Goal: Task Accomplishment & Management: Complete application form

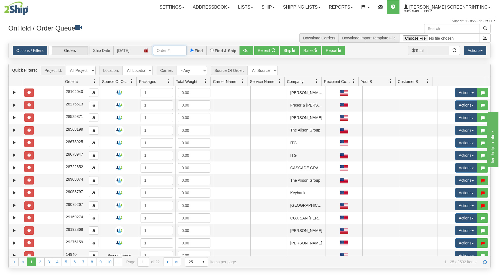
click at [177, 48] on input "text" at bounding box center [169, 50] width 33 height 9
type input "3"
type input "31698746"
click at [249, 49] on button "Go!" at bounding box center [246, 50] width 14 height 9
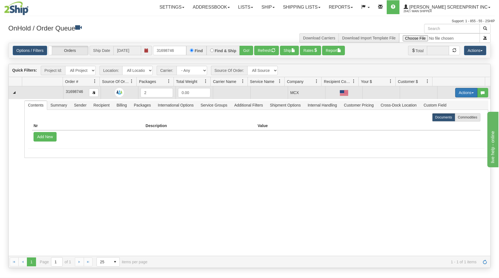
click at [461, 90] on button "Actions" at bounding box center [466, 92] width 22 height 9
click at [453, 101] on link "Open" at bounding box center [455, 103] width 44 height 7
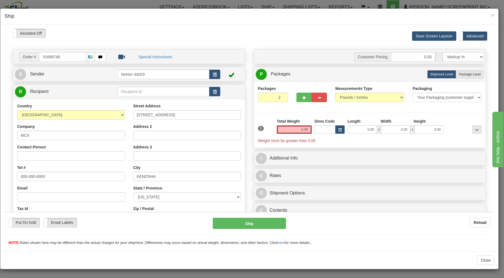
type input "5.35"
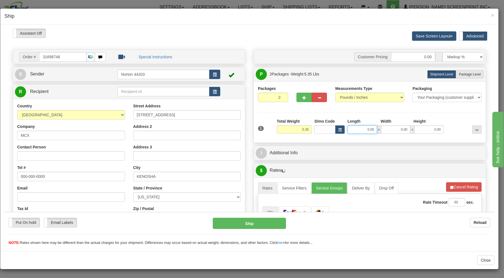
click at [354, 130] on input "0.00" at bounding box center [362, 129] width 29 height 8
type input "5.40"
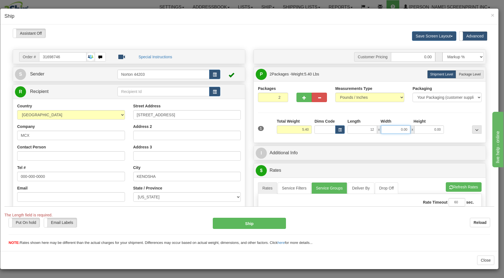
type input "12.00"
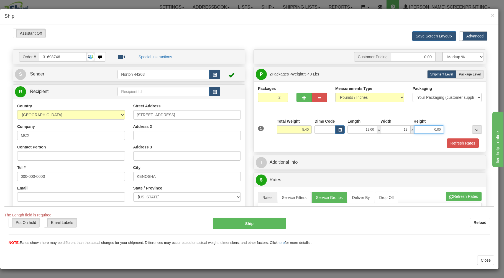
type input "12.00"
type input "11.00"
click at [462, 74] on span "Package Level" at bounding box center [470, 74] width 22 height 4
radio input "true"
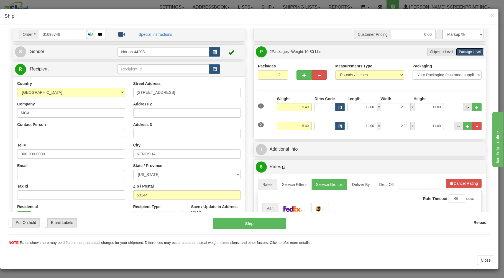
scroll to position [89, 0]
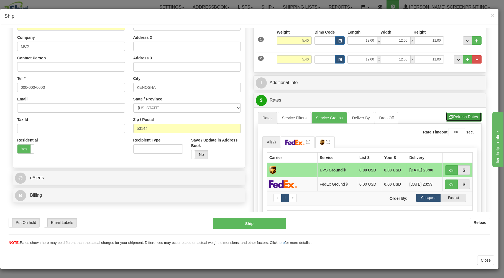
click at [454, 116] on button "Refresh Rates" at bounding box center [464, 116] width 36 height 9
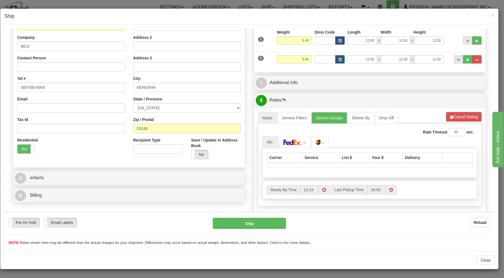
scroll to position [124, 0]
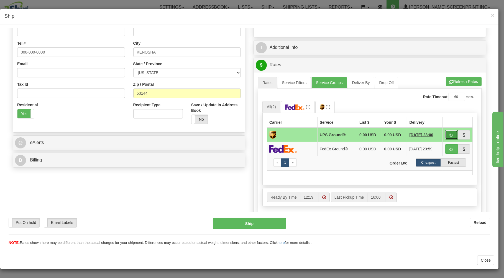
click at [447, 132] on button "button" at bounding box center [451, 134] width 13 height 9
type input "03"
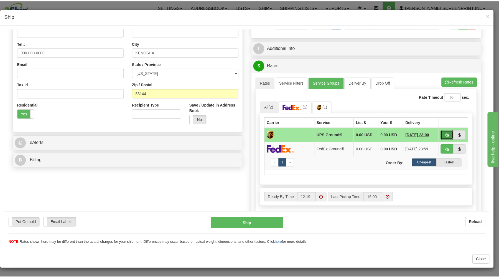
scroll to position [78, 0]
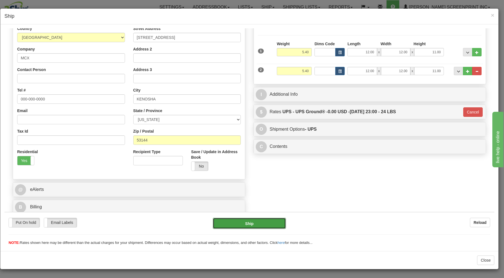
click at [248, 223] on button "Ship" at bounding box center [249, 222] width 73 height 11
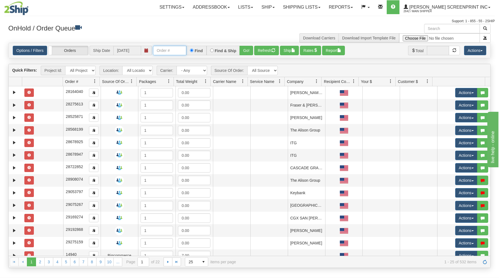
click at [180, 52] on input "text" at bounding box center [169, 50] width 33 height 9
type input "31698535"
click at [244, 48] on button "Go!" at bounding box center [246, 50] width 14 height 9
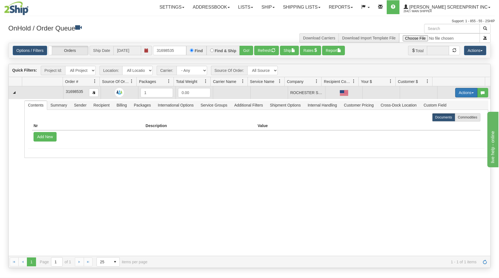
click at [455, 89] on button "Actions" at bounding box center [466, 92] width 22 height 9
click at [443, 104] on span "Open" at bounding box center [444, 103] width 13 height 4
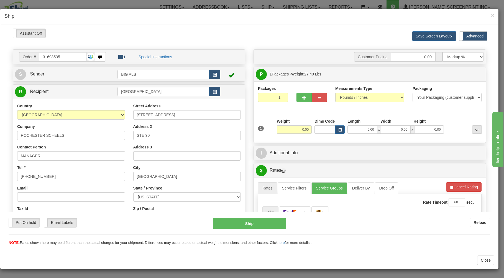
type input "27.40"
click at [358, 130] on input "0.00" at bounding box center [362, 129] width 29 height 8
type input "31.00"
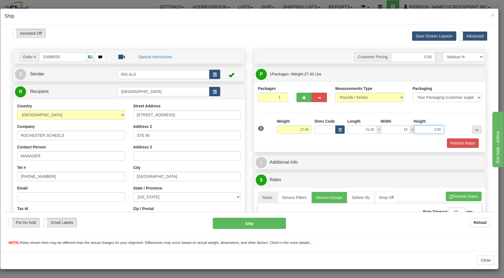
type input "19.00"
type input "27.15"
type input "1"
type input "27.30"
type input "14"
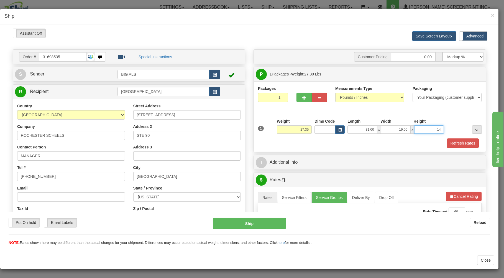
type input "27.40"
type input "14.00"
click at [353, 141] on div "Refresh Rates" at bounding box center [370, 142] width 226 height 9
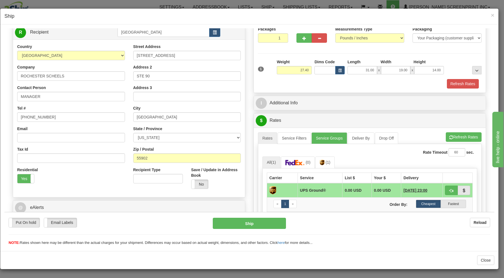
scroll to position [89, 0]
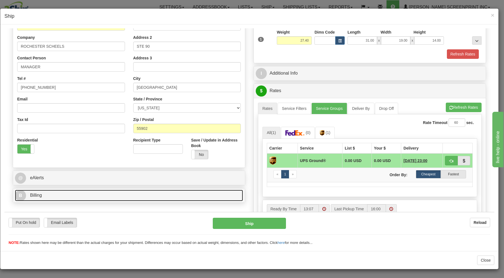
click at [177, 198] on link "B Billing" at bounding box center [129, 194] width 228 height 11
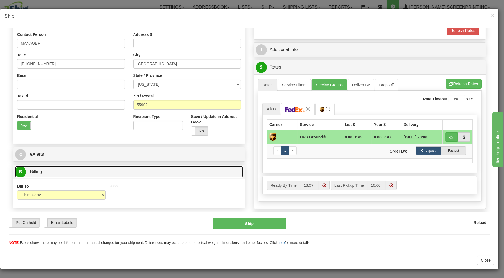
scroll to position [144, 0]
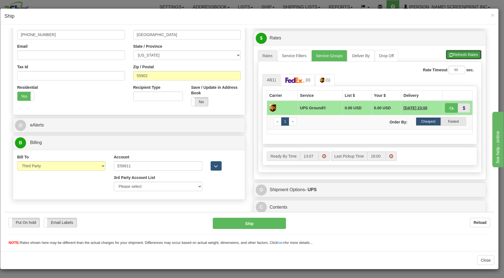
click at [461, 50] on button "Refresh Rates" at bounding box center [464, 54] width 36 height 9
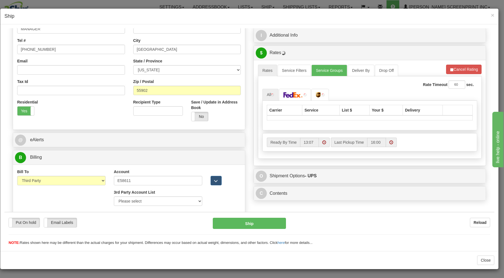
scroll to position [128, 0]
drag, startPoint x: 321, startPoint y: 93, endPoint x: 317, endPoint y: 115, distance: 21.8
click at [322, 93] on img at bounding box center [323, 94] width 3 height 3
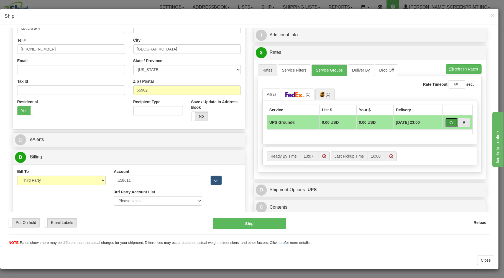
click at [447, 119] on button "button" at bounding box center [451, 121] width 13 height 9
type input "03"
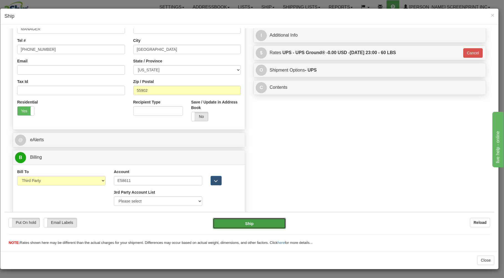
click at [257, 223] on button "Ship" at bounding box center [249, 222] width 73 height 11
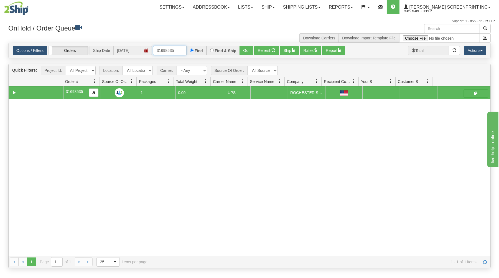
drag, startPoint x: 155, startPoint y: 48, endPoint x: 221, endPoint y: 33, distance: 67.8
click at [220, 34] on div "× Get OnHold Shipments fields - load dt: 286 Get OnHold Shipments fields - tran…" at bounding box center [249, 146] width 491 height 244
type input "31698602"
click at [251, 49] on button "Go!" at bounding box center [246, 50] width 14 height 9
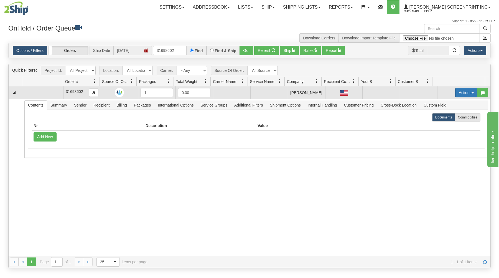
click at [455, 92] on button "Actions" at bounding box center [466, 92] width 22 height 9
click at [446, 103] on link "Open" at bounding box center [455, 103] width 44 height 7
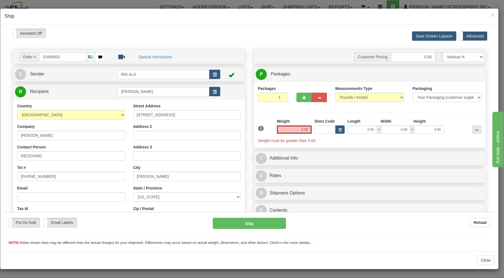
scroll to position [0, 0]
type input "20.45"
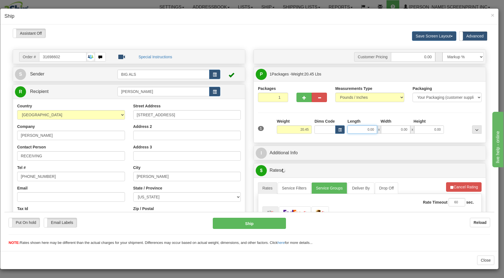
click at [355, 131] on input "0.00" at bounding box center [362, 129] width 29 height 8
type input "27.00"
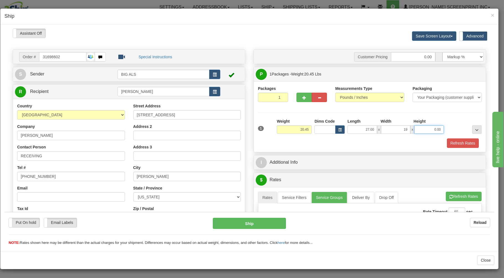
type input "19.00"
type input "19.95"
type input "14"
type input "20.45"
type input "14.00"
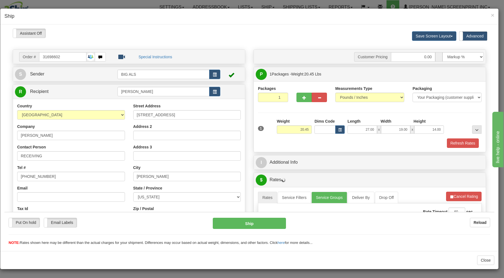
click at [343, 140] on div "Refresh Rates" at bounding box center [370, 142] width 226 height 9
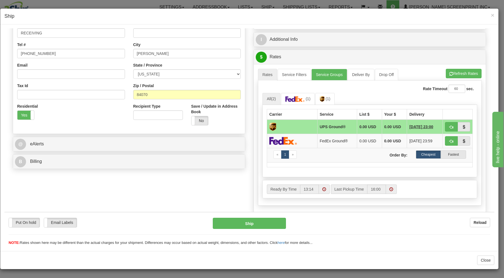
scroll to position [149, 0]
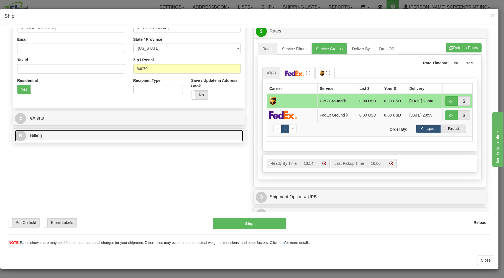
click at [178, 135] on link "B Billing" at bounding box center [129, 135] width 228 height 11
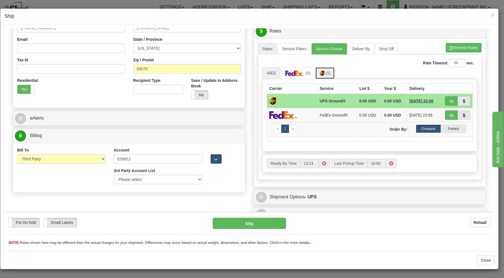
click at [326, 74] on span "(1)" at bounding box center [328, 72] width 5 height 4
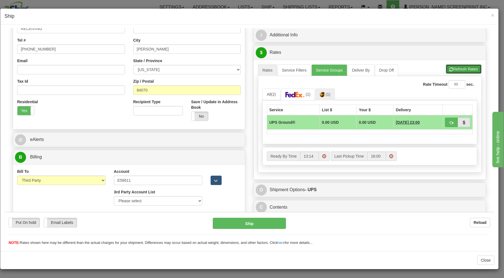
click at [450, 66] on button "Refresh Rates" at bounding box center [464, 68] width 36 height 9
click at [450, 121] on span "button" at bounding box center [452, 123] width 4 height 4
type input "03"
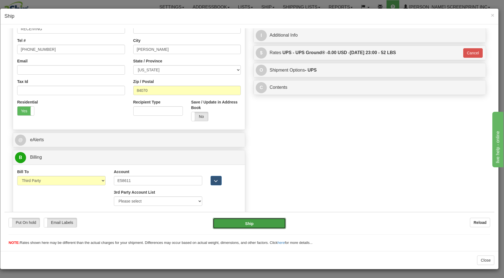
click at [264, 221] on button "Ship" at bounding box center [249, 222] width 73 height 11
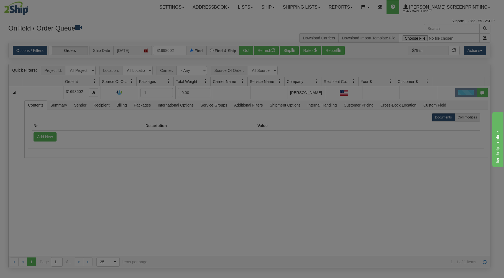
scroll to position [0, 0]
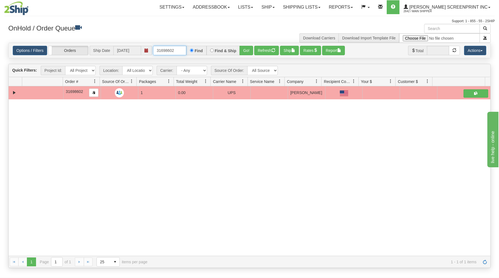
drag, startPoint x: 156, startPoint y: 49, endPoint x: 235, endPoint y: 34, distance: 81.1
click at [203, 37] on div "× Get OnHold Shipments fields - load dt: 316 Get OnHold Shipments fields - tran…" at bounding box center [249, 146] width 491 height 244
type input "31698431"
click at [250, 47] on button "Go!" at bounding box center [246, 50] width 14 height 9
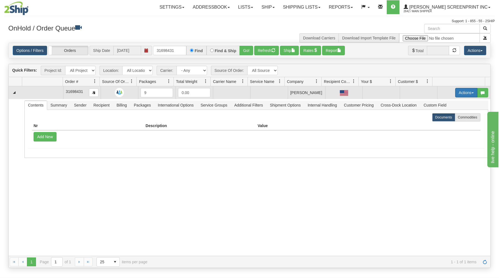
click at [459, 91] on button "Actions" at bounding box center [466, 92] width 22 height 9
click at [446, 103] on link "Open" at bounding box center [455, 103] width 44 height 7
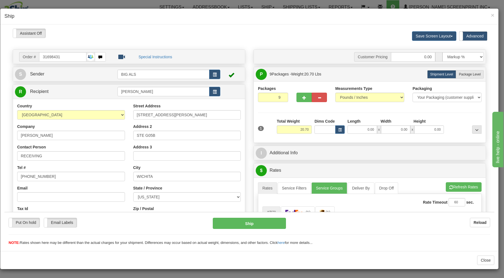
type input "0.00"
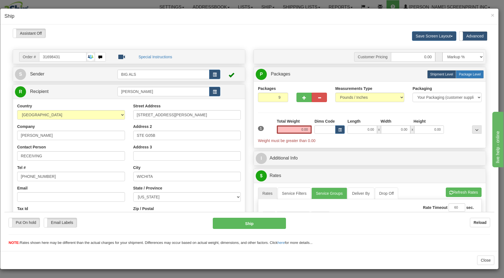
click at [467, 75] on span "Package Level" at bounding box center [470, 74] width 22 height 4
radio input "true"
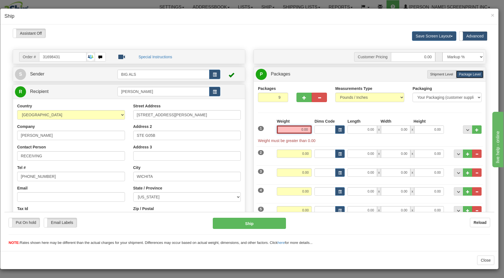
click at [280, 132] on input "0.00" at bounding box center [294, 129] width 35 height 8
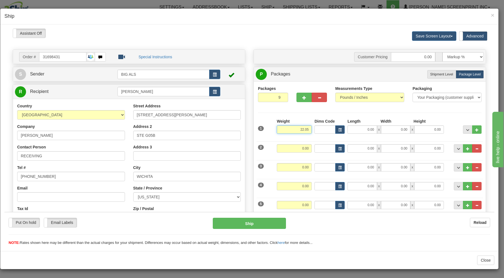
type input "22.05"
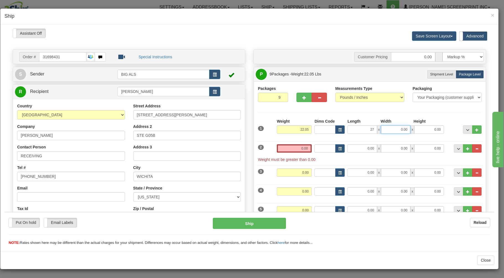
type input "27.00"
type input "20.00"
type input "11.00"
click at [293, 149] on input "0.00" at bounding box center [294, 148] width 35 height 8
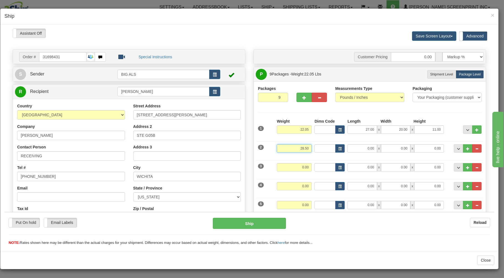
type input "28.50"
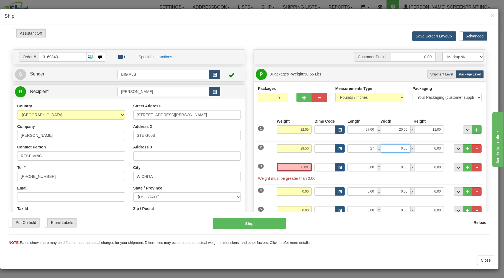
type input "27.00"
type input "19.00"
type input "17.00"
click at [283, 168] on input "0.00" at bounding box center [294, 167] width 35 height 8
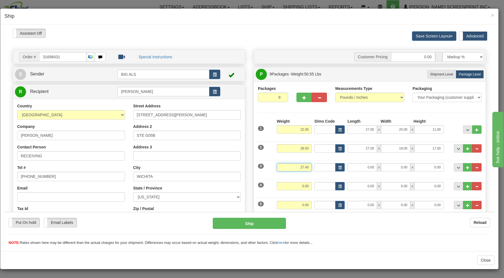
type input "27.40"
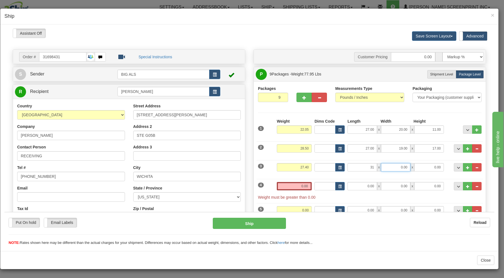
type input "31.00"
type input "19.00"
type input "14.00"
click at [282, 185] on input "0.00" at bounding box center [294, 186] width 35 height 8
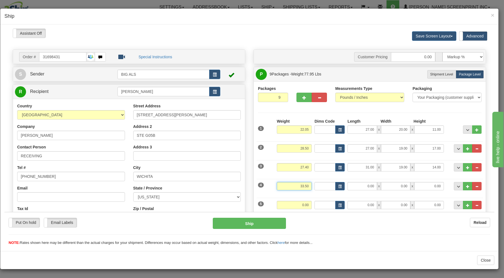
type input "33.50"
type input "31.00"
type input "19.00"
type input "17.00"
click at [282, 204] on input "0.00" at bounding box center [294, 204] width 35 height 8
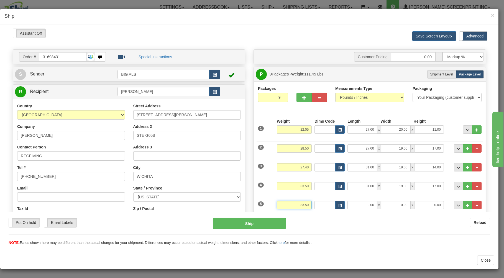
type input "33.50"
type input "31.00"
type input "19.00"
type input "17.00"
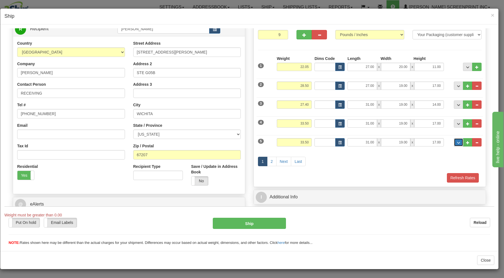
scroll to position [89, 0]
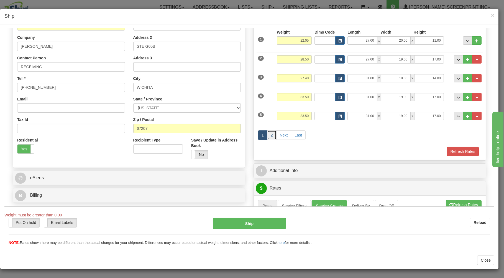
click at [268, 135] on link "2" at bounding box center [271, 134] width 9 height 9
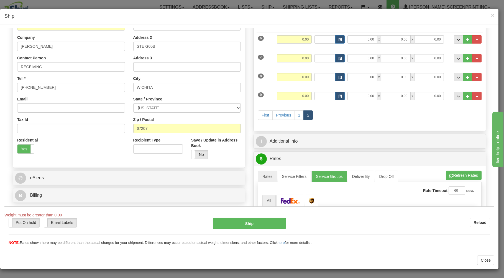
scroll to position [59, 0]
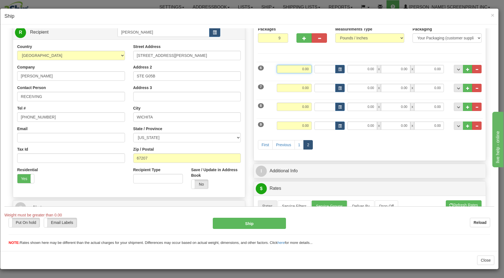
click at [293, 69] on input "0.00" at bounding box center [294, 69] width 35 height 8
type input "23.30"
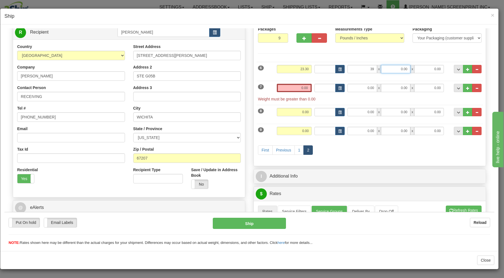
type input "39.00"
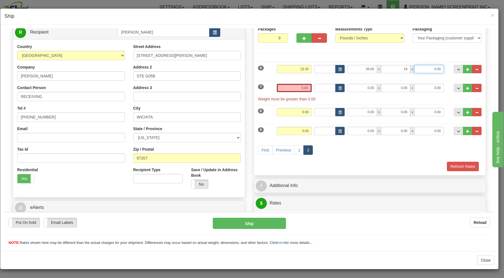
type input "19.00"
type input "9.00"
click at [289, 89] on input "0.00" at bounding box center [294, 87] width 35 height 8
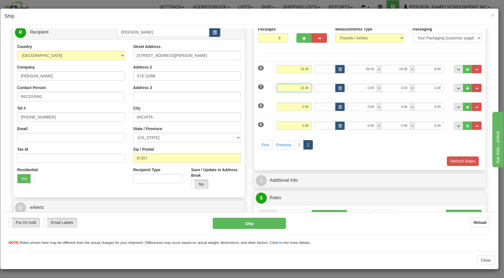
type input "23.30"
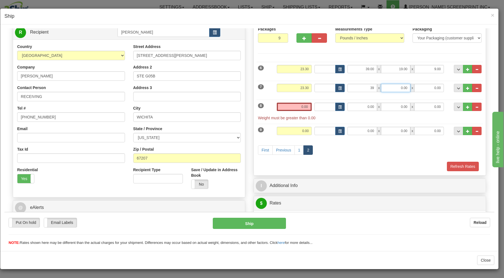
type input "39.00"
type input "19.00"
type input "9.00"
click at [285, 104] on input "0.00" at bounding box center [294, 106] width 35 height 8
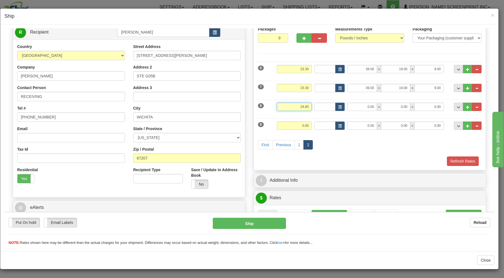
type input "24.85"
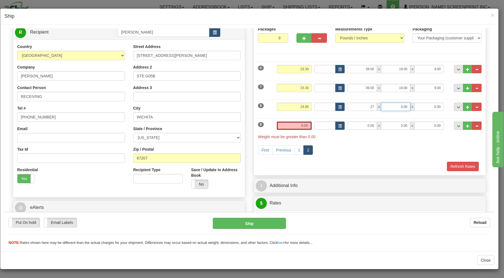
type input "27.00"
type input "19.00"
type input "17.00"
click at [287, 125] on input "0.00" at bounding box center [294, 125] width 35 height 8
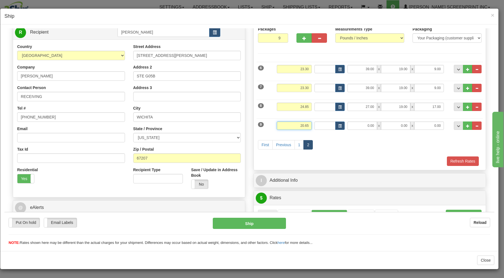
type input "20.65"
type input "31.00"
type input "19.00"
type input "11.00"
click at [295, 143] on link "1" at bounding box center [299, 144] width 9 height 9
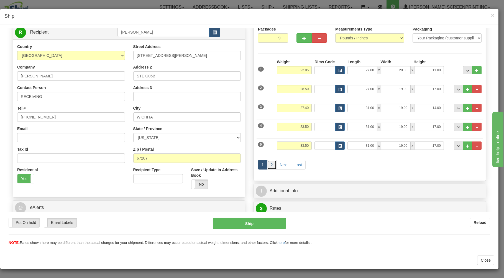
click at [269, 164] on link "2" at bounding box center [271, 164] width 9 height 9
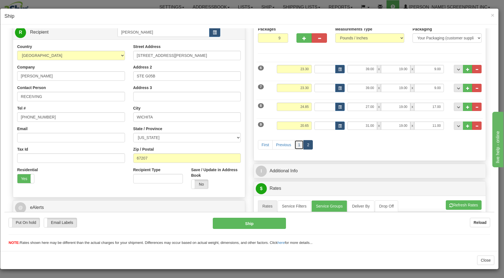
click at [295, 144] on link "1" at bounding box center [299, 144] width 9 height 9
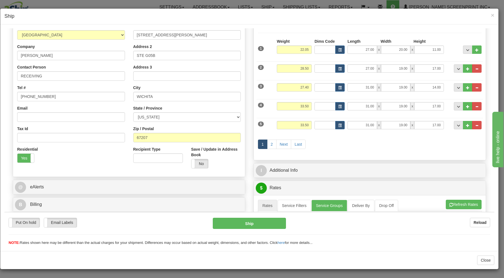
scroll to position [89, 0]
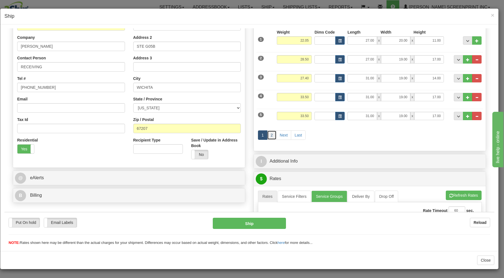
drag, startPoint x: 270, startPoint y: 135, endPoint x: 368, endPoint y: 138, distance: 98.5
click at [273, 135] on link "2" at bounding box center [271, 134] width 9 height 9
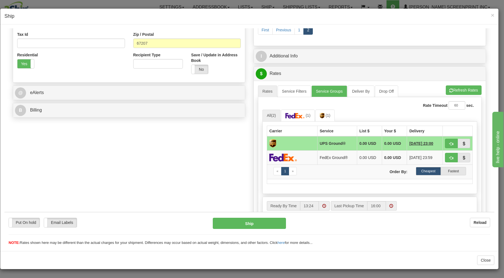
scroll to position [178, 0]
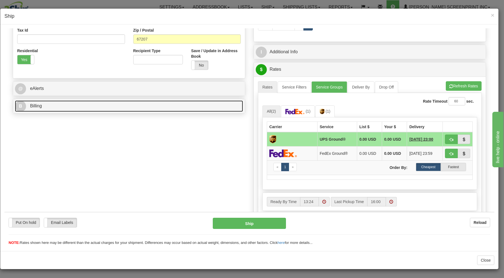
click at [193, 102] on link "B Billing" at bounding box center [129, 105] width 228 height 11
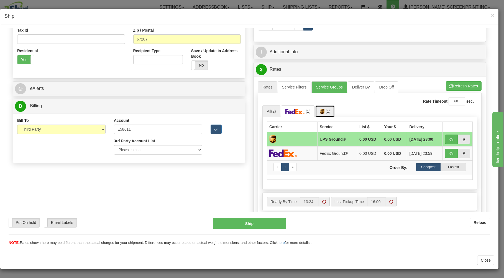
click at [327, 110] on span "(1)" at bounding box center [328, 111] width 5 height 4
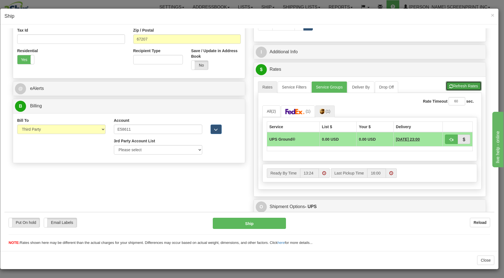
drag, startPoint x: 465, startPoint y: 85, endPoint x: 456, endPoint y: 106, distance: 23.3
click at [465, 85] on button "Refresh Rates" at bounding box center [464, 85] width 36 height 9
click at [450, 138] on span "button" at bounding box center [452, 139] width 4 height 4
click at [260, 222] on button "Ship" at bounding box center [249, 222] width 73 height 11
type input "03"
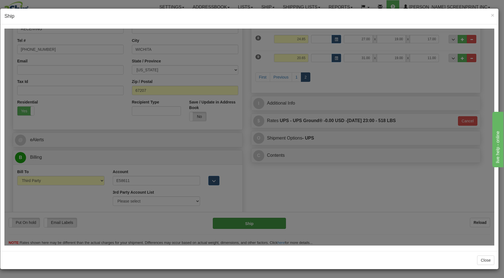
scroll to position [128, 0]
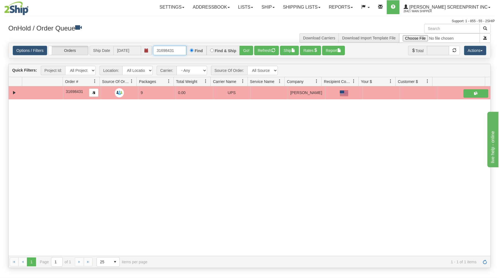
drag, startPoint x: 156, startPoint y: 50, endPoint x: 230, endPoint y: 47, distance: 73.5
click at [218, 45] on div "Options / Filters Group Shipments Orders Ship Date [DATE] 31698431 Find Find & …" at bounding box center [250, 50] width 482 height 15
type input "31699914"
click at [250, 50] on button "Go!" at bounding box center [246, 50] width 14 height 9
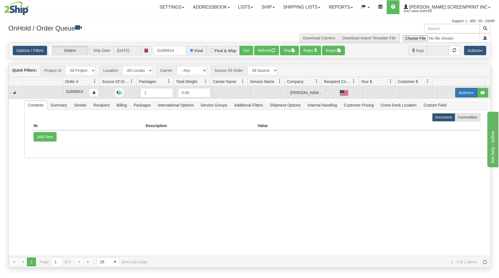
click at [469, 92] on button "Actions" at bounding box center [466, 92] width 22 height 9
click at [451, 102] on link "Open" at bounding box center [455, 103] width 44 height 7
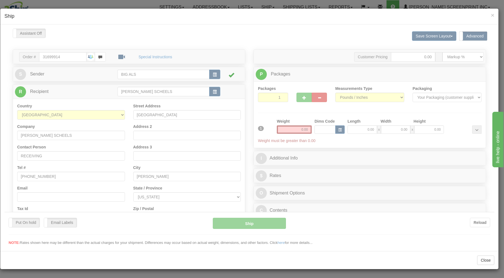
scroll to position [0, 0]
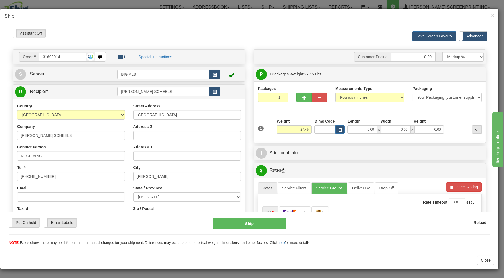
type input "27.40"
click at [357, 131] on input "0.00" at bounding box center [362, 129] width 29 height 8
type input "27.45"
type input "31"
type input "27.40"
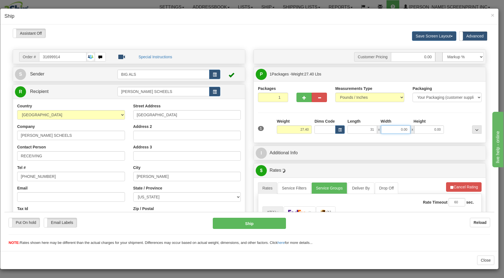
type input "31.00"
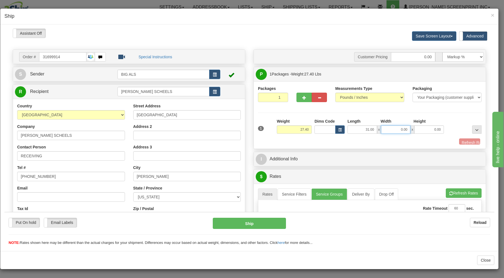
type input "1"
type input "27.45"
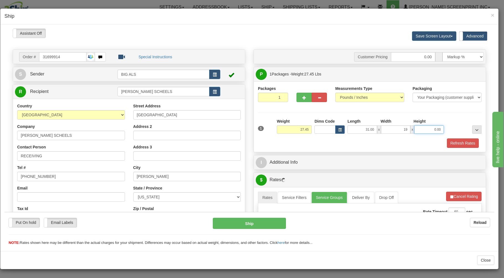
type input "19.00"
type input "27.45"
type input "14"
type input "27.45"
type input "14.00"
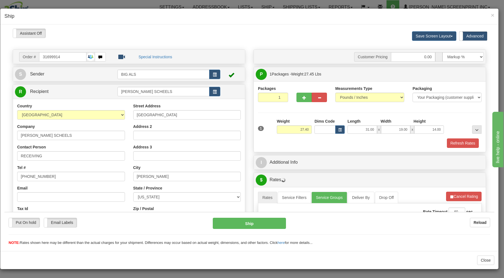
click at [334, 139] on div "Refresh Rates" at bounding box center [370, 142] width 226 height 9
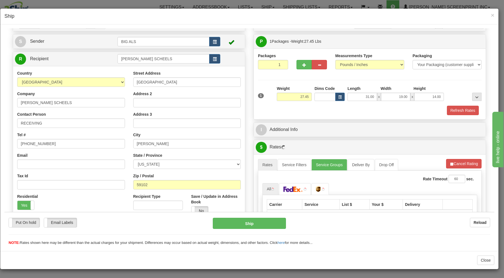
scroll to position [115, 0]
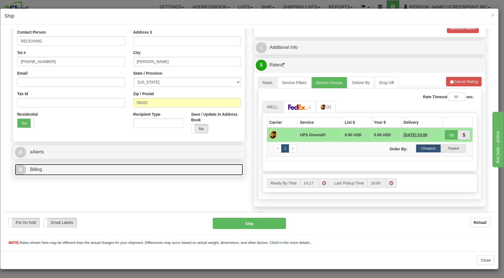
click at [175, 167] on link "B Billing" at bounding box center [129, 169] width 228 height 11
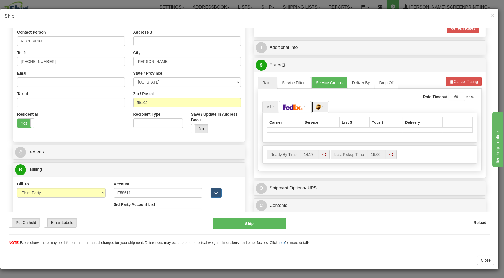
click at [319, 106] on link at bounding box center [320, 107] width 17 height 12
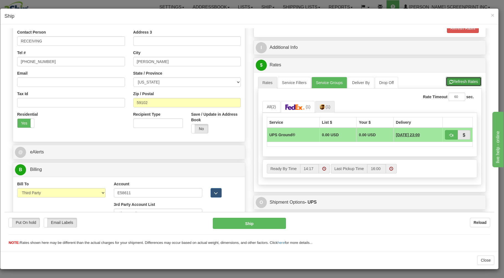
click at [455, 83] on button "Refresh Rates" at bounding box center [464, 81] width 36 height 9
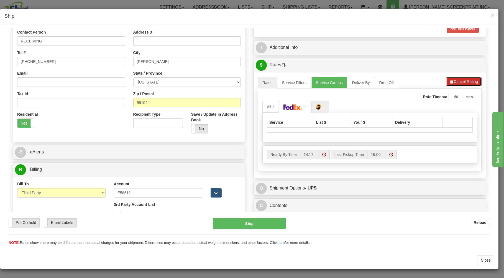
click at [456, 82] on button "Cancel Rating" at bounding box center [463, 81] width 35 height 9
type input "27.45"
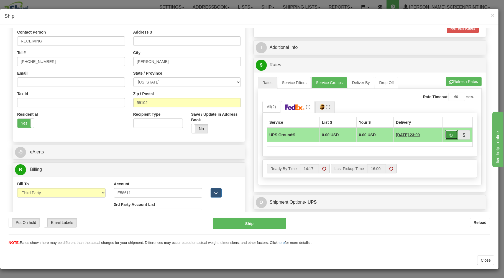
click at [447, 132] on button "button" at bounding box center [451, 134] width 13 height 9
type input "03"
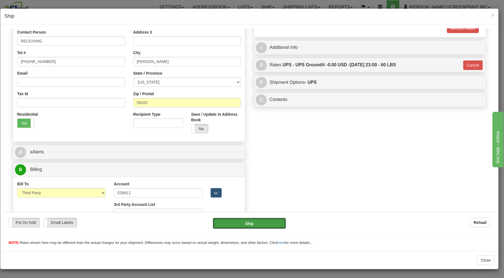
click at [271, 222] on button "Ship" at bounding box center [249, 222] width 73 height 11
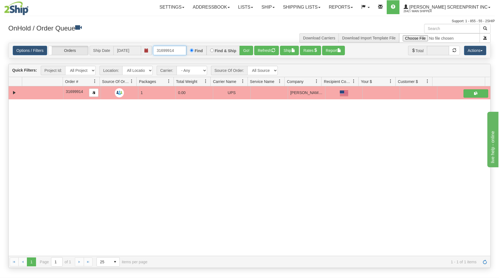
drag, startPoint x: 160, startPoint y: 49, endPoint x: 204, endPoint y: 39, distance: 45.1
click at [204, 39] on div "× Get OnHold Shipments fields - load dt: 299 Get OnHold Shipments fields - tran…" at bounding box center [249, 146] width 491 height 244
drag, startPoint x: 154, startPoint y: 50, endPoint x: 197, endPoint y: 44, distance: 43.7
click at [198, 47] on div "31699914 Find Find & Ship Go!" at bounding box center [203, 50] width 100 height 9
type input "31699875"
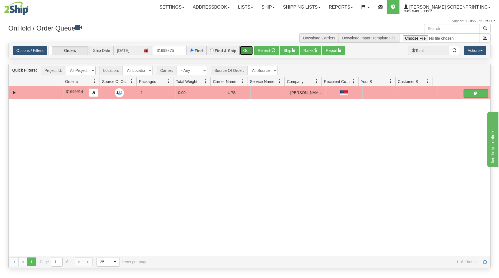
click at [250, 51] on button "Go!" at bounding box center [246, 50] width 14 height 9
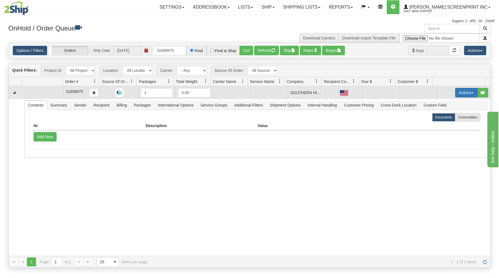
click at [455, 91] on button "Actions" at bounding box center [466, 92] width 22 height 9
click at [445, 103] on link "Open" at bounding box center [455, 103] width 44 height 7
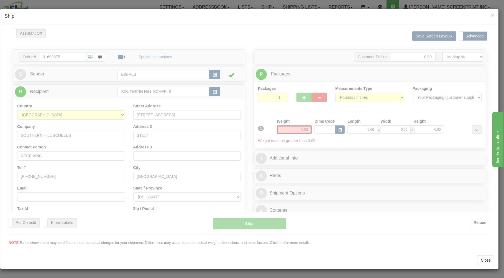
scroll to position [0, 0]
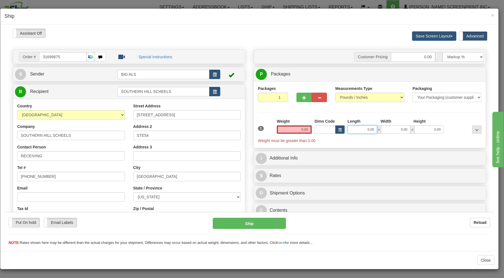
type input "14.45"
click at [351, 129] on input "0.00" at bounding box center [362, 129] width 29 height 8
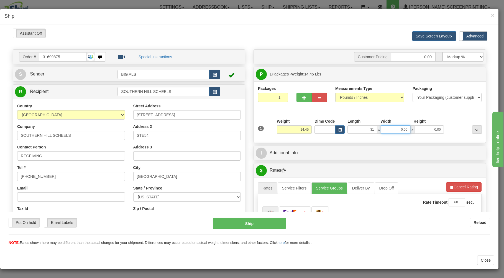
type input "31.00"
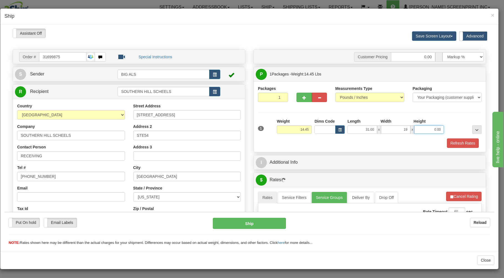
type input "19.00"
type input "14.40"
type input "8"
type input "14.45"
type input "8.00"
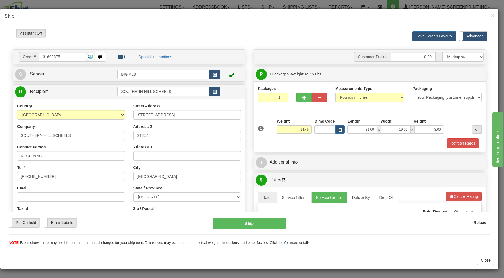
click at [342, 141] on div "Refresh Rates" at bounding box center [370, 142] width 226 height 9
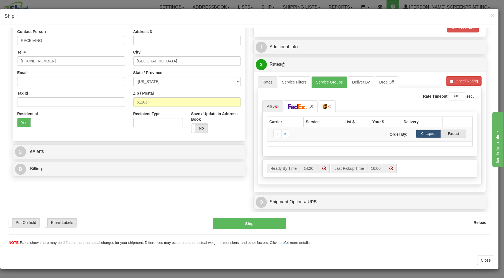
scroll to position [119, 0]
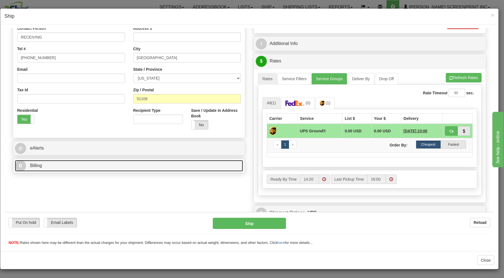
click at [137, 167] on link "B Billing" at bounding box center [129, 165] width 228 height 11
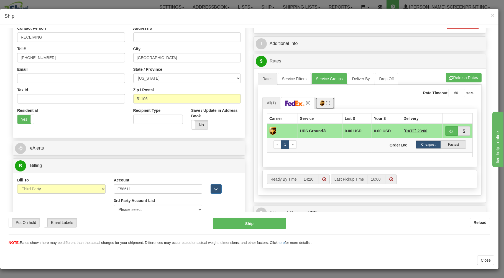
drag, startPoint x: 322, startPoint y: 103, endPoint x: 345, endPoint y: 93, distance: 25.8
click at [322, 103] on img at bounding box center [322, 103] width 5 height 6
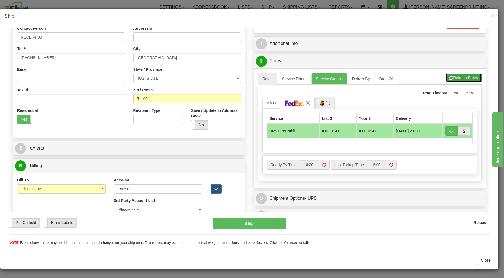
click at [452, 74] on button "Refresh Rates" at bounding box center [464, 77] width 36 height 9
click at [450, 130] on span "button" at bounding box center [452, 131] width 4 height 4
click at [445, 130] on button "button" at bounding box center [451, 130] width 13 height 9
type input "03"
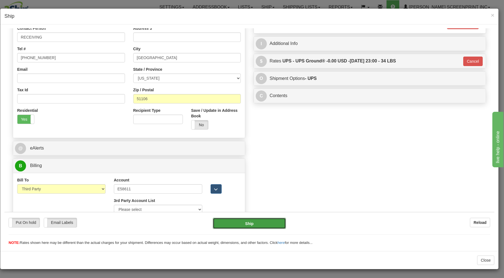
click at [243, 225] on button "Ship" at bounding box center [249, 222] width 73 height 11
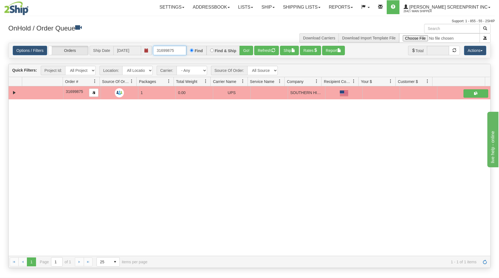
drag, startPoint x: 154, startPoint y: 48, endPoint x: 210, endPoint y: 47, distance: 56.0
click at [210, 47] on div "31699875 Find Find & Ship Go!" at bounding box center [203, 50] width 100 height 9
type input "17285"
click at [242, 50] on button "Go!" at bounding box center [246, 50] width 14 height 9
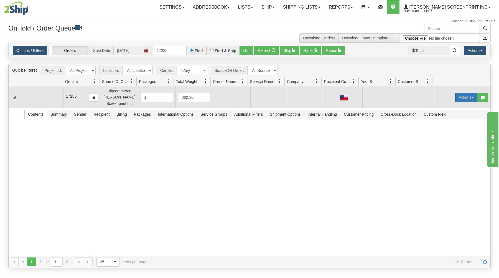
click at [460, 96] on button "Actions" at bounding box center [466, 97] width 22 height 9
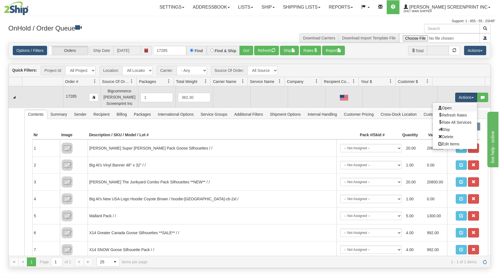
click at [445, 107] on link "Open" at bounding box center [455, 107] width 44 height 7
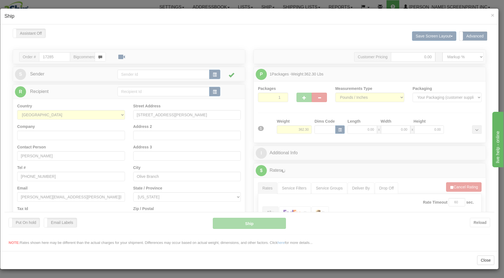
scroll to position [0, 0]
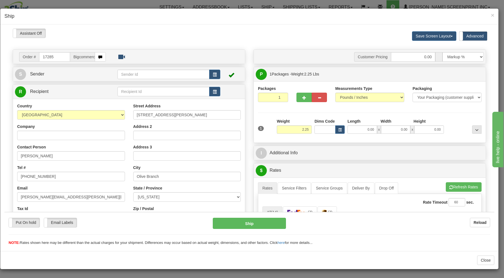
type input "0.00"
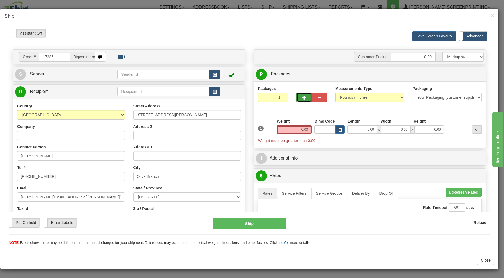
click at [302, 96] on span "button" at bounding box center [304, 98] width 4 height 4
type input "5"
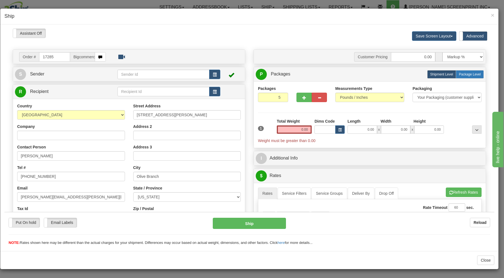
drag, startPoint x: 468, startPoint y: 75, endPoint x: 425, endPoint y: 95, distance: 46.6
click at [467, 75] on span "Package Level" at bounding box center [470, 74] width 22 height 4
radio input "true"
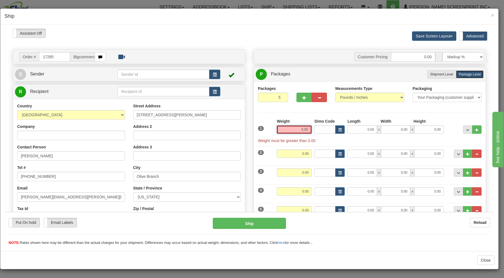
click at [290, 129] on input "0.00" at bounding box center [294, 129] width 35 height 8
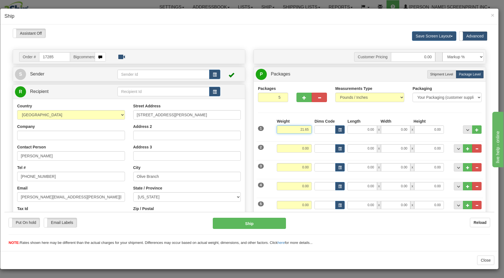
type input "21.65"
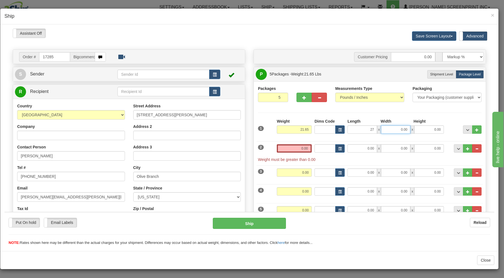
type input "27.00"
type input "20.00"
type input "14.00"
click at [282, 151] on input "0.00" at bounding box center [294, 148] width 35 height 8
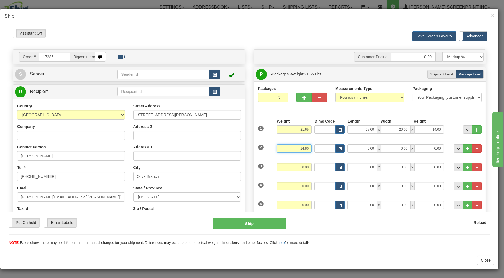
type input "24.80"
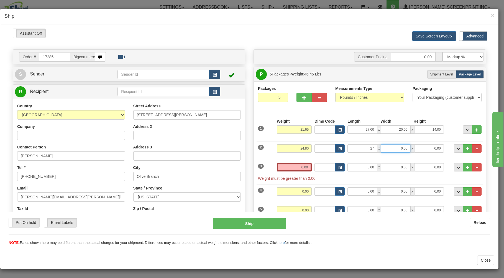
type input "27.00"
type input "19.00"
type input "17.00"
drag, startPoint x: 286, startPoint y: 166, endPoint x: 287, endPoint y: 161, distance: 4.7
click at [286, 165] on input "0.00" at bounding box center [294, 167] width 35 height 8
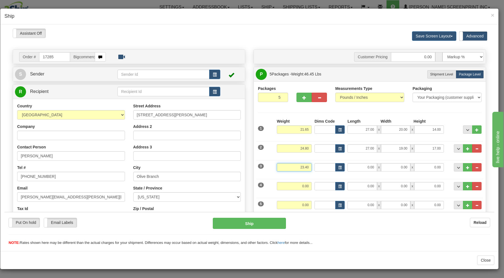
type input "23.40"
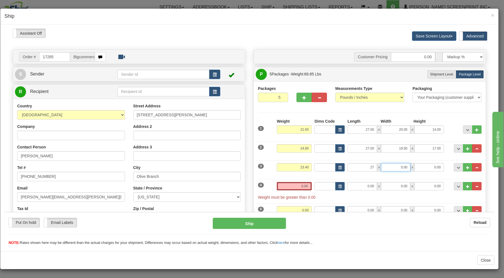
type input "27.00"
type input "19.00"
type input "14.00"
click at [285, 186] on input "0.00" at bounding box center [294, 186] width 35 height 8
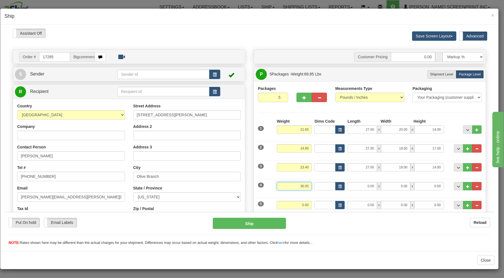
type input "30.05"
type input "31.00"
type input "19.00"
type input "11.00"
click at [277, 204] on input "0.00" at bounding box center [294, 204] width 35 height 8
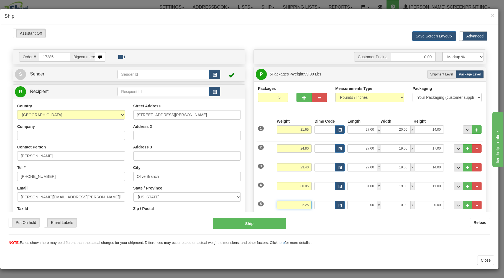
type input "2.25"
type input "39.00"
type input "6.00"
click at [258, 172] on div "3 Weight 23.40 Dims Code Length Width Height" at bounding box center [370, 166] width 226 height 19
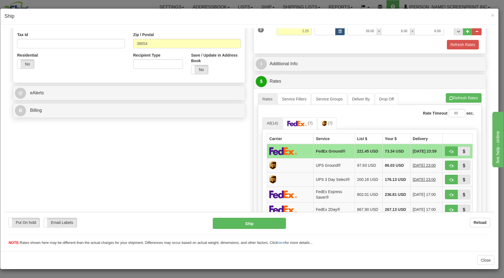
scroll to position [178, 0]
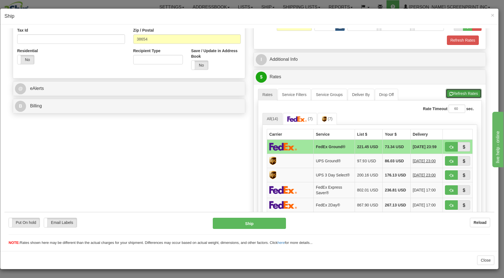
click at [469, 92] on button "Refresh Rates" at bounding box center [464, 92] width 36 height 9
click at [450, 146] on span "button" at bounding box center [452, 147] width 4 height 4
type input "92"
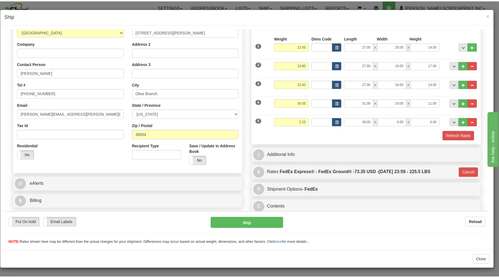
scroll to position [85, 0]
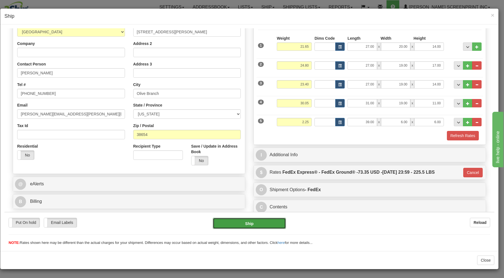
click at [262, 223] on button "Ship" at bounding box center [249, 222] width 73 height 11
